Goal: Information Seeking & Learning: Compare options

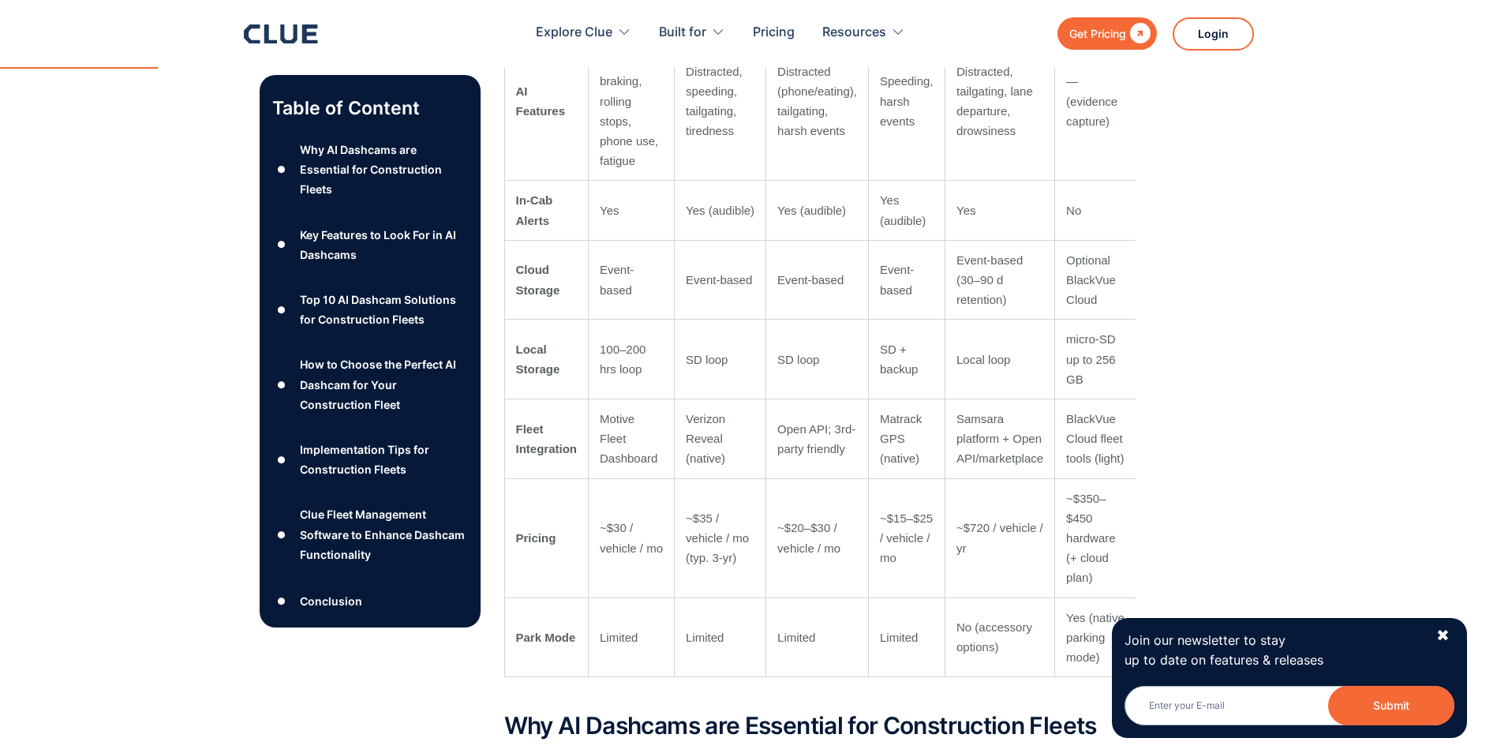
scroll to position [1262, 0]
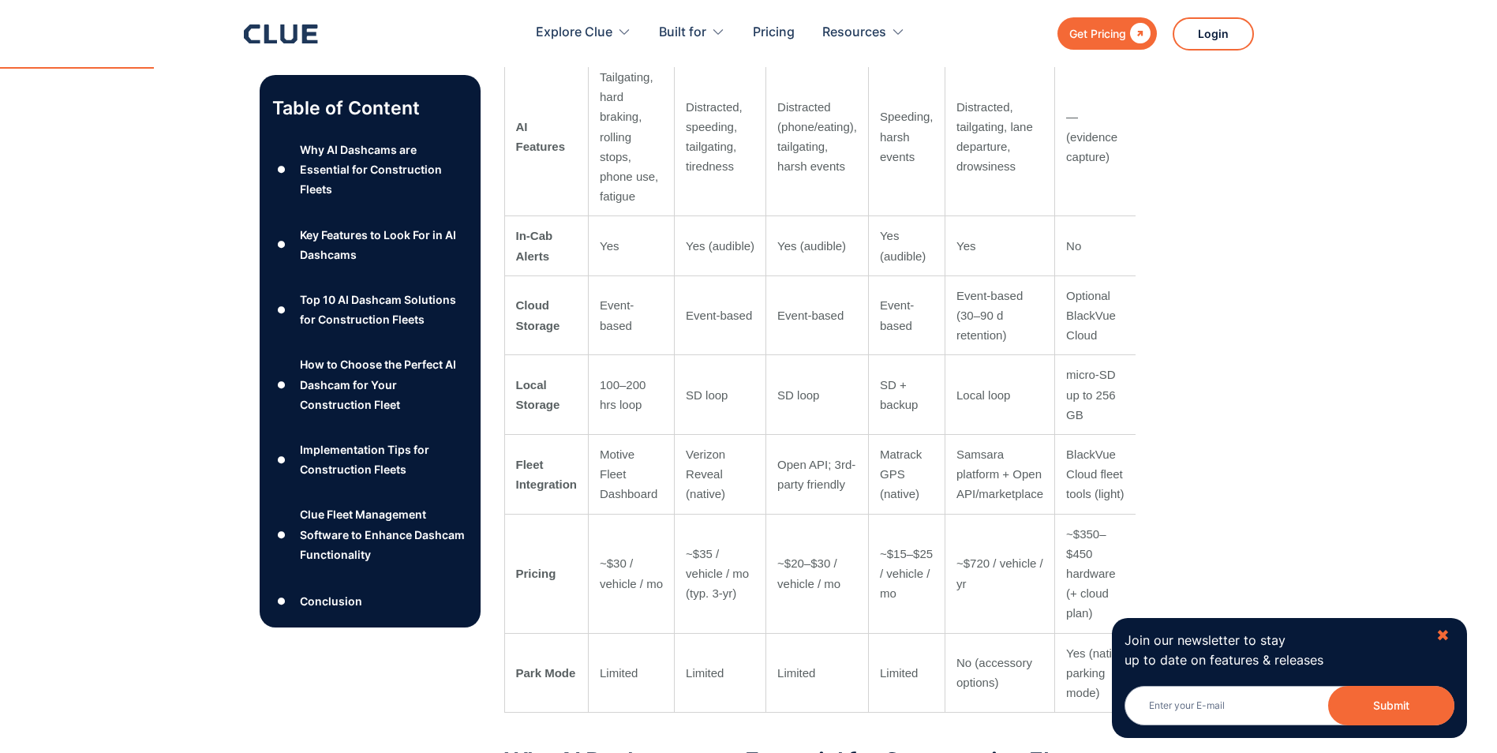
click at [1444, 628] on div "✖" at bounding box center [1442, 636] width 13 height 20
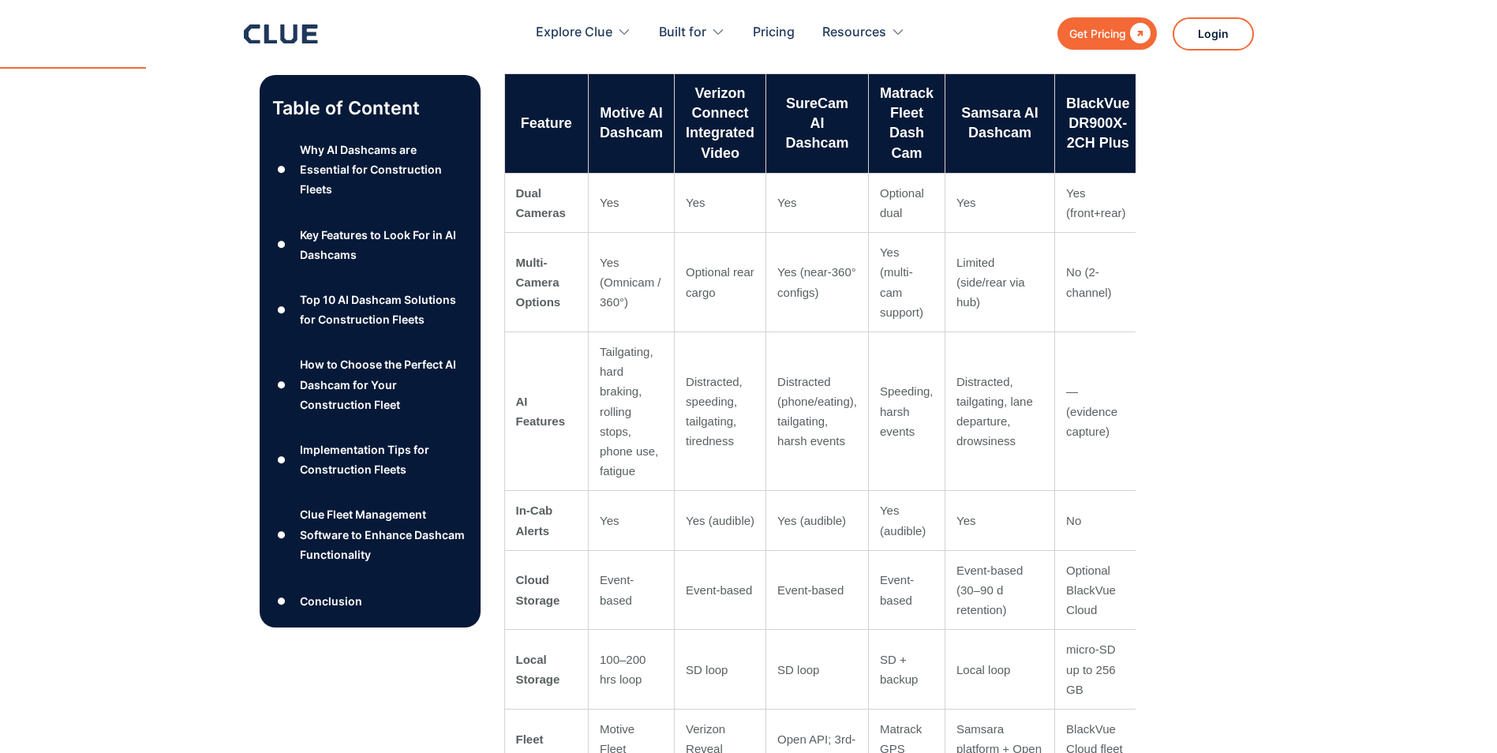
scroll to position [710, 0]
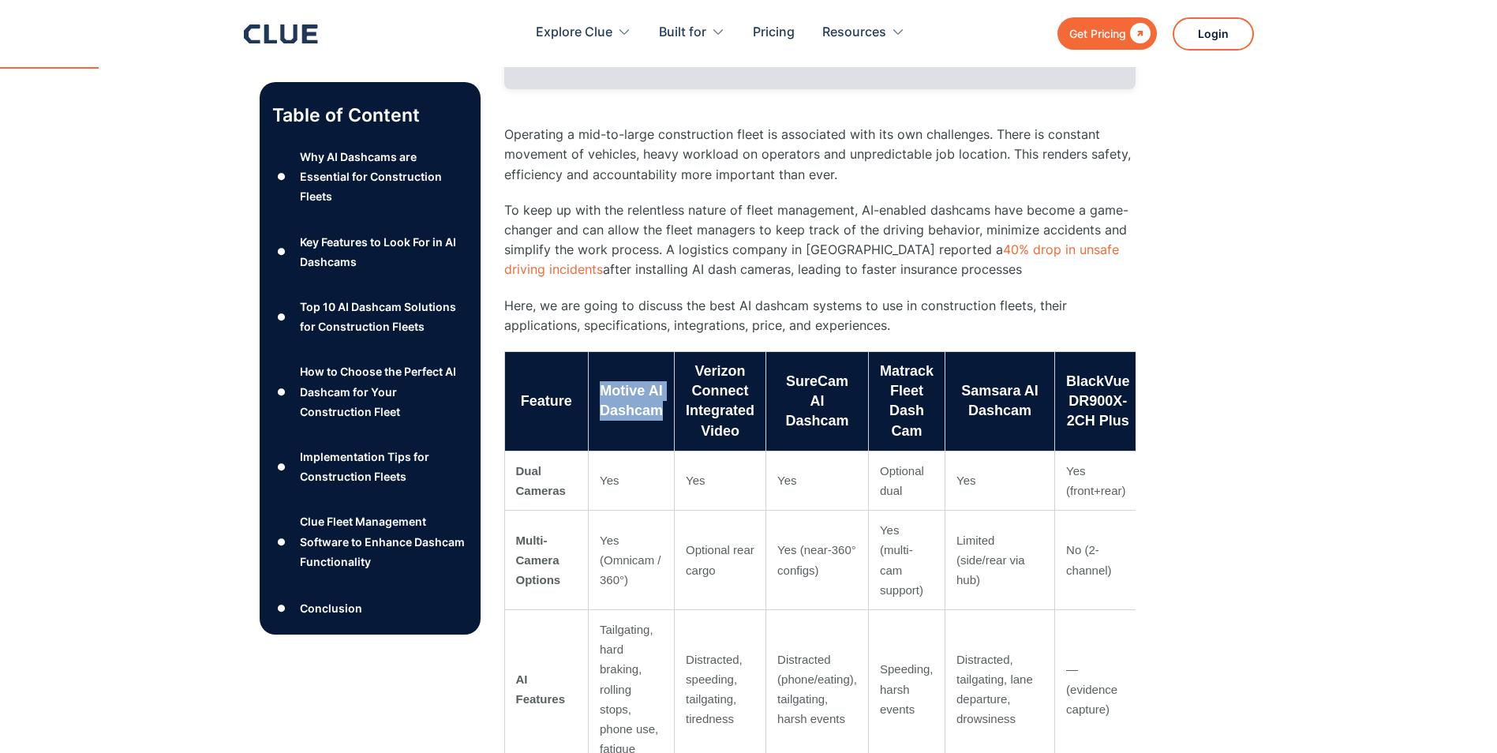
drag, startPoint x: 660, startPoint y: 408, endPoint x: 600, endPoint y: 387, distance: 62.9
click at [600, 387] on th "Motive AI Dashcam" at bounding box center [632, 400] width 86 height 99
copy th "Motive AI Dashcam"
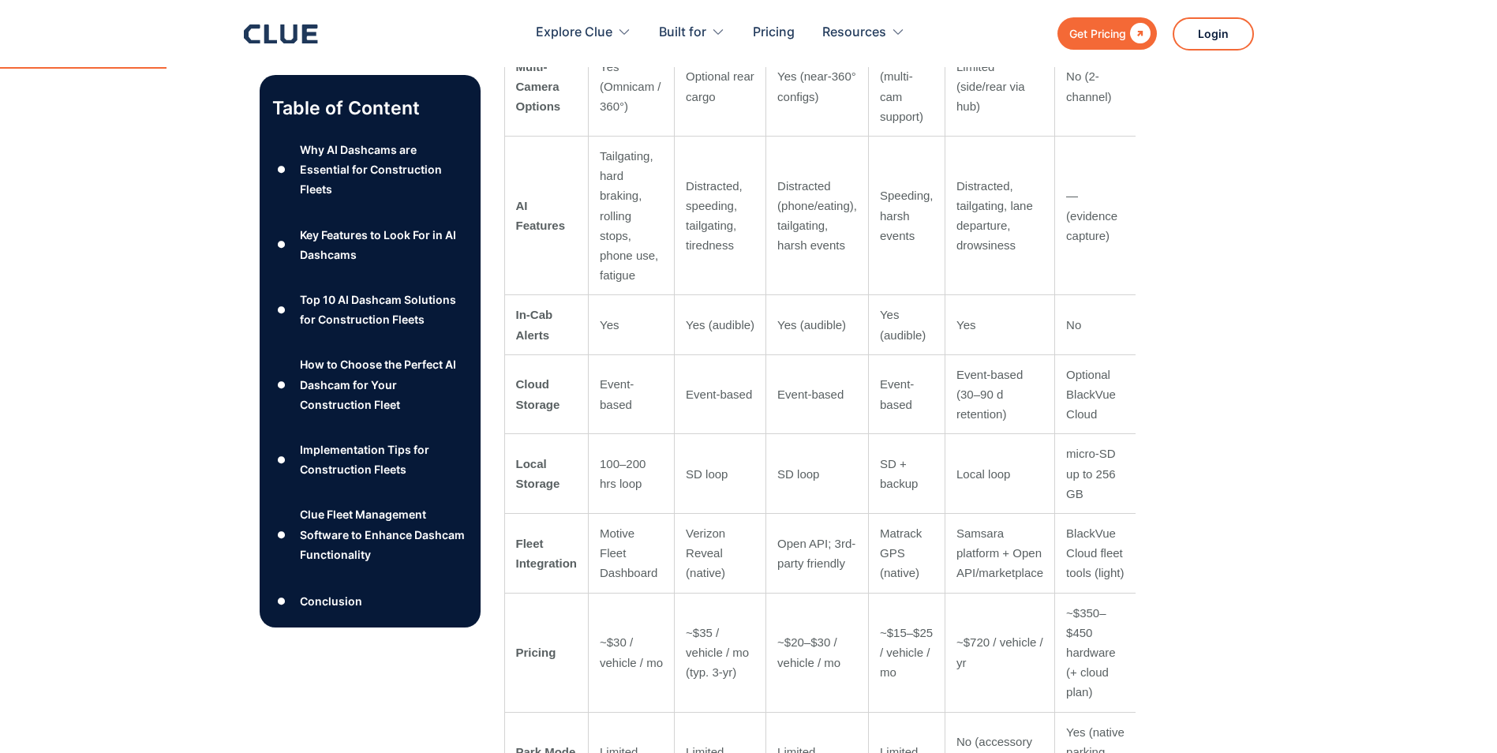
scroll to position [947, 0]
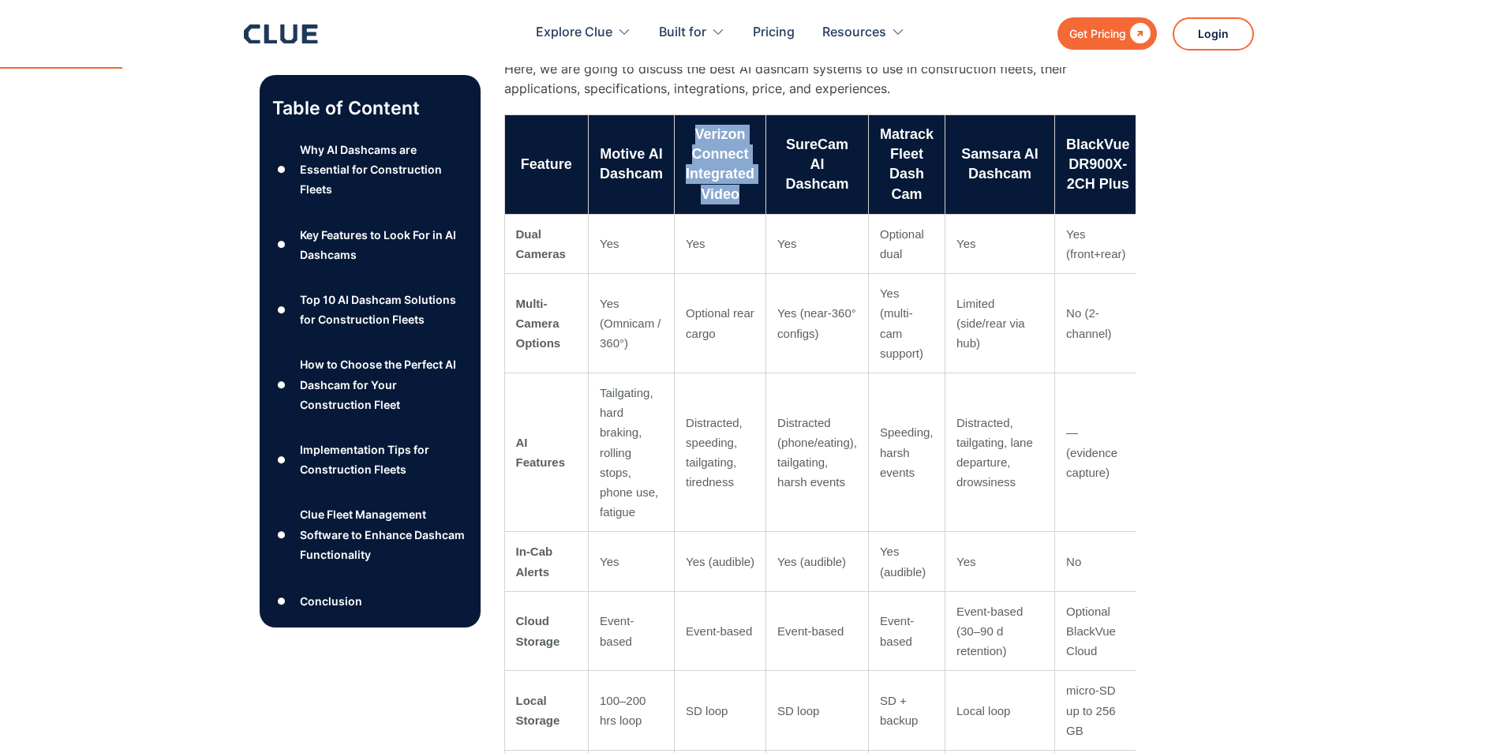
drag, startPoint x: 727, startPoint y: 179, endPoint x: 682, endPoint y: 118, distance: 76.1
click at [682, 118] on th "Verizon Connect Integrated Video" at bounding box center [721, 163] width 92 height 99
copy th "Verizon Connect Integrated Video"
drag, startPoint x: 850, startPoint y: 184, endPoint x: 783, endPoint y: 146, distance: 76.3
click at [783, 146] on th "SureCam AI Dashcam" at bounding box center [817, 163] width 103 height 99
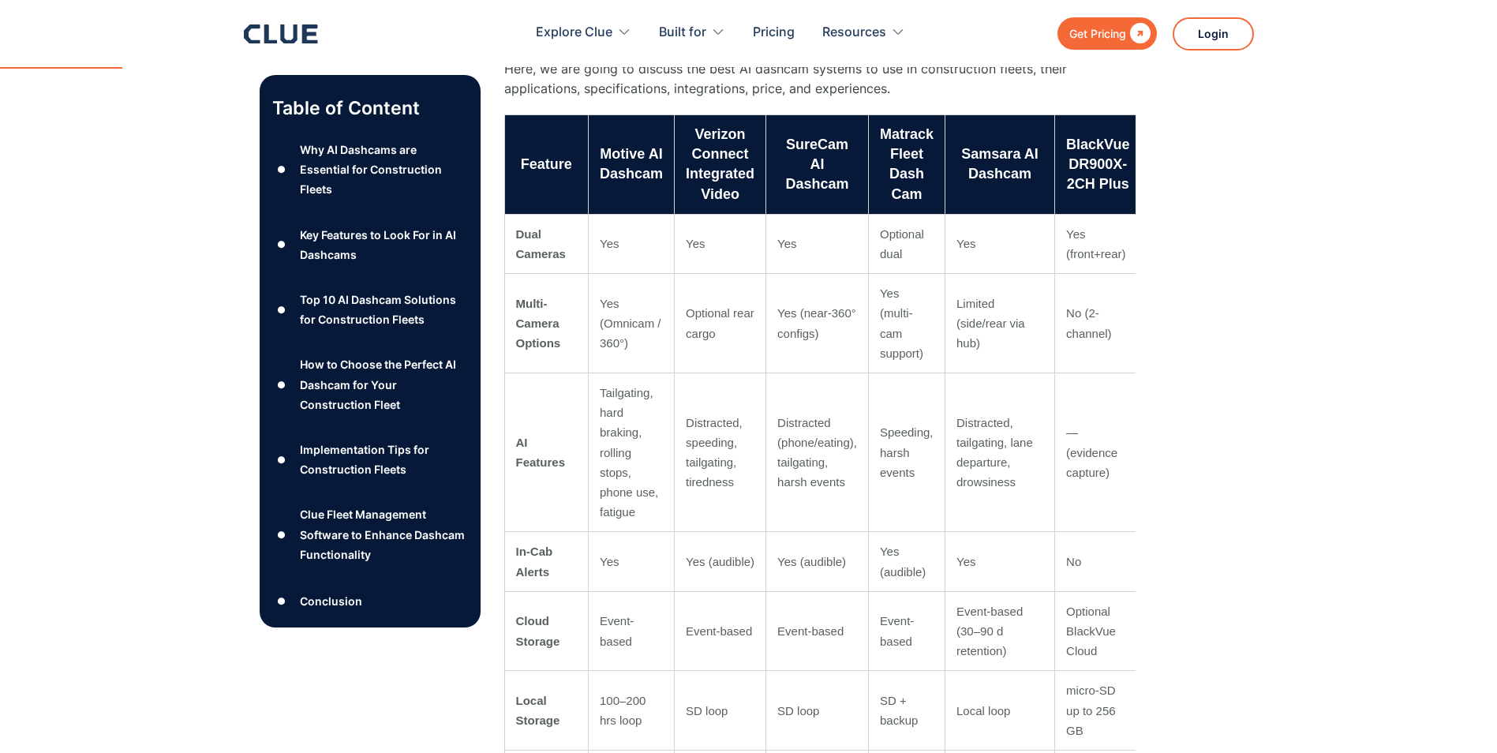
drag, startPoint x: 783, startPoint y: 146, endPoint x: 921, endPoint y: 193, distance: 145.2
click at [921, 193] on th "Matrack Fleet Dash Cam" at bounding box center [906, 163] width 77 height 99
drag, startPoint x: 923, startPoint y: 193, endPoint x: 873, endPoint y: 134, distance: 77.8
click at [873, 134] on th "Matrack Fleet Dash Cam" at bounding box center [906, 163] width 77 height 99
copy th "Matrack Fleet Dash Cam"
